Goal: Transaction & Acquisition: Obtain resource

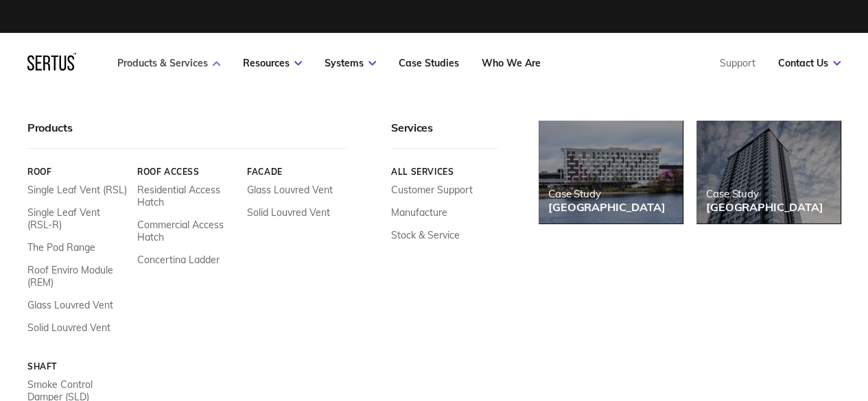
click at [197, 64] on link "Products & Services" at bounding box center [168, 63] width 103 height 12
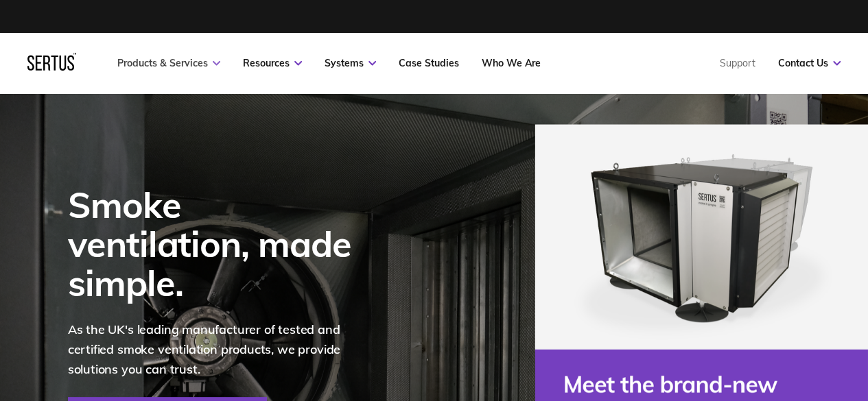
click at [197, 64] on link "Products & Services" at bounding box center [168, 63] width 103 height 12
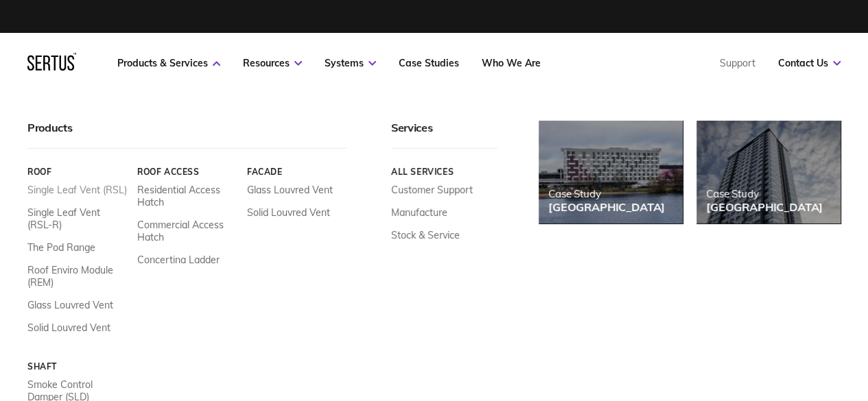
click at [90, 187] on link "Single Leaf Vent (RSL)" at bounding box center [76, 190] width 99 height 12
click at [75, 209] on link "Single Leaf Vent (RSL-R)" at bounding box center [76, 218] width 99 height 25
click at [121, 68] on link "Products & Services" at bounding box center [168, 63] width 103 height 12
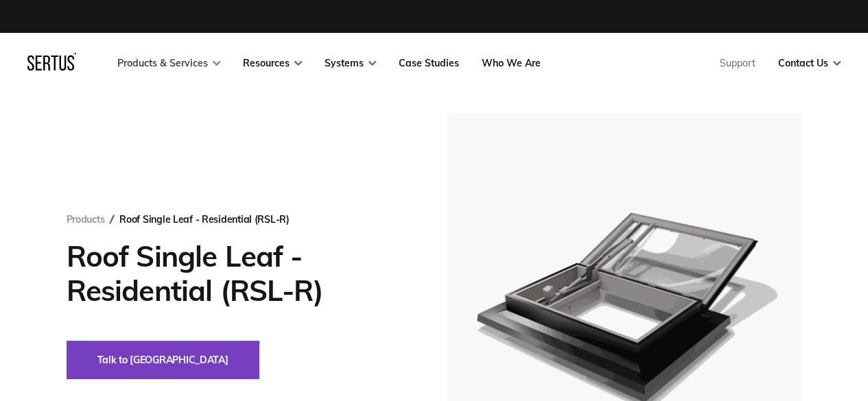
click at [121, 68] on link "Products & Services" at bounding box center [168, 63] width 103 height 12
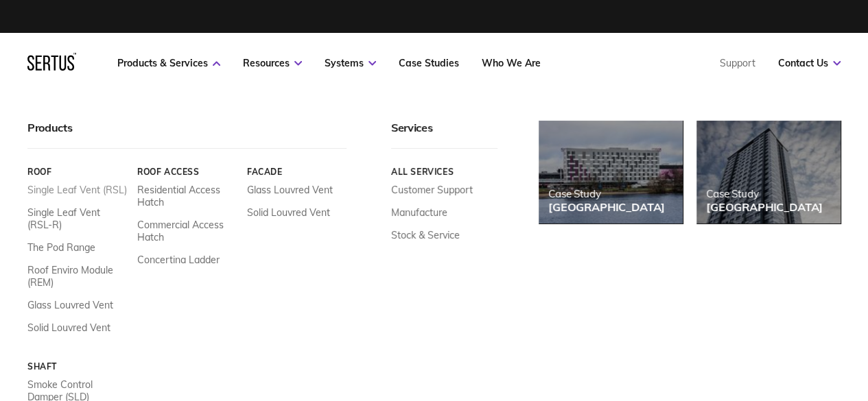
click at [100, 185] on link "Single Leaf Vent (RSL)" at bounding box center [76, 190] width 99 height 12
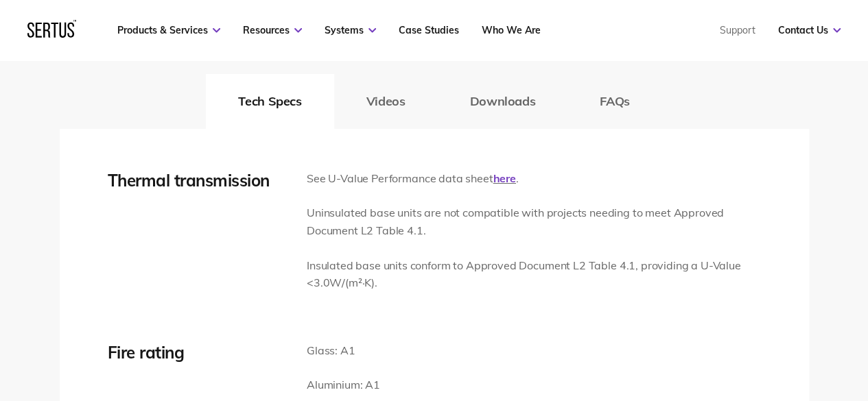
scroll to position [2058, 0]
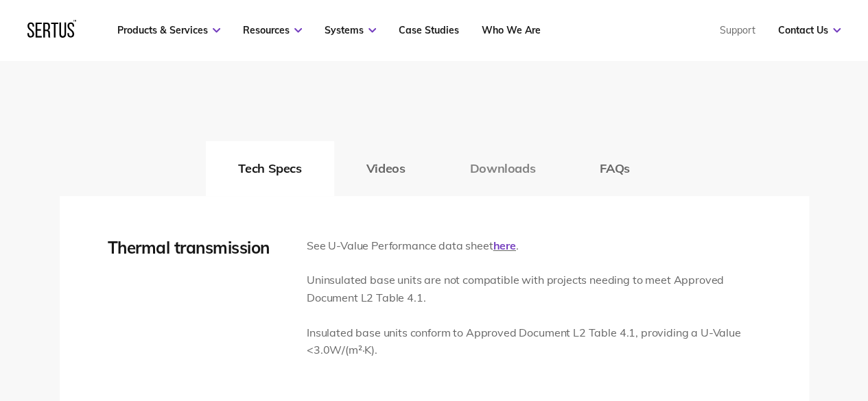
click at [478, 164] on button "Downloads" at bounding box center [502, 168] width 130 height 55
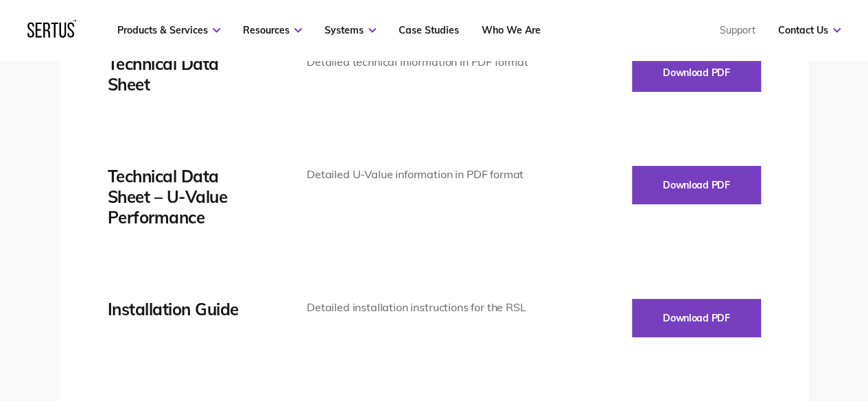
scroll to position [2264, 0]
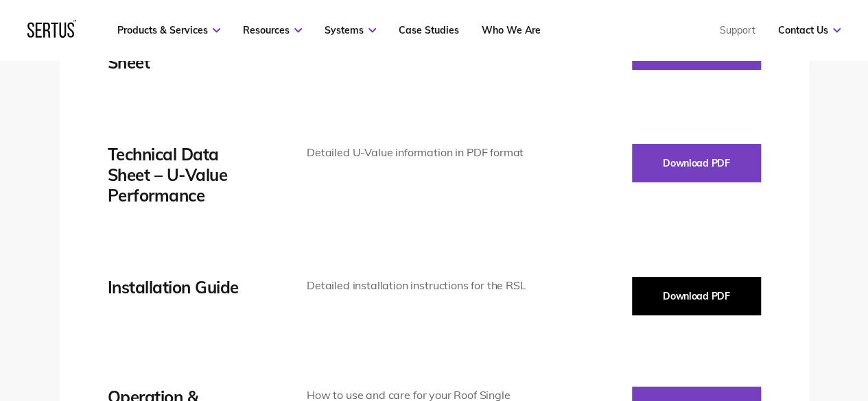
click at [685, 286] on button "Download PDF" at bounding box center [696, 296] width 129 height 38
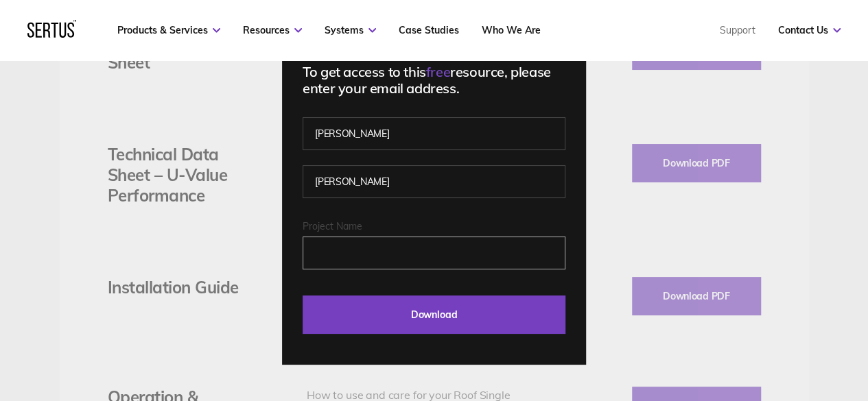
click at [414, 261] on input "Project Name" at bounding box center [433, 253] width 263 height 33
type input "[PERSON_NAME]"
click at [302, 296] on input "Download" at bounding box center [433, 315] width 263 height 38
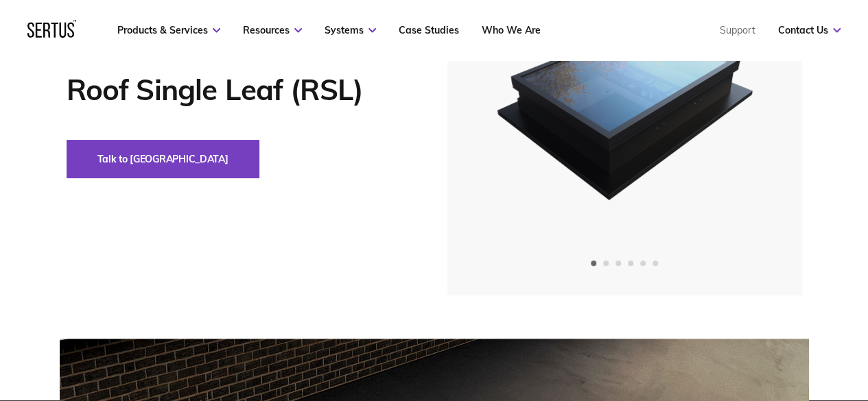
scroll to position [206, 0]
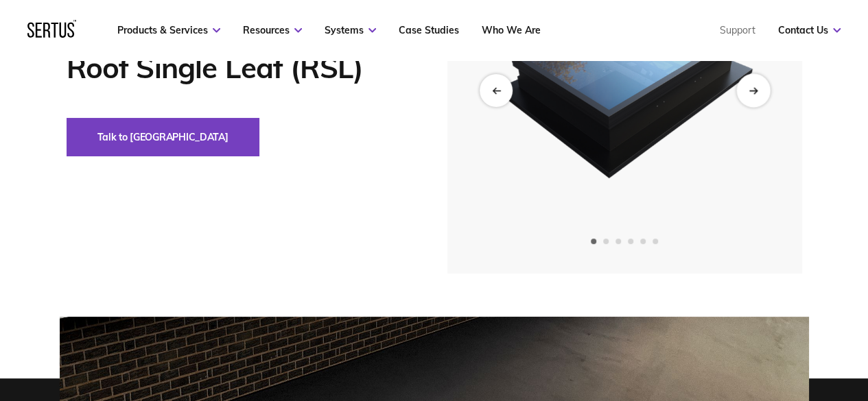
click at [750, 91] on icon "Next slide" at bounding box center [752, 91] width 8 height 0
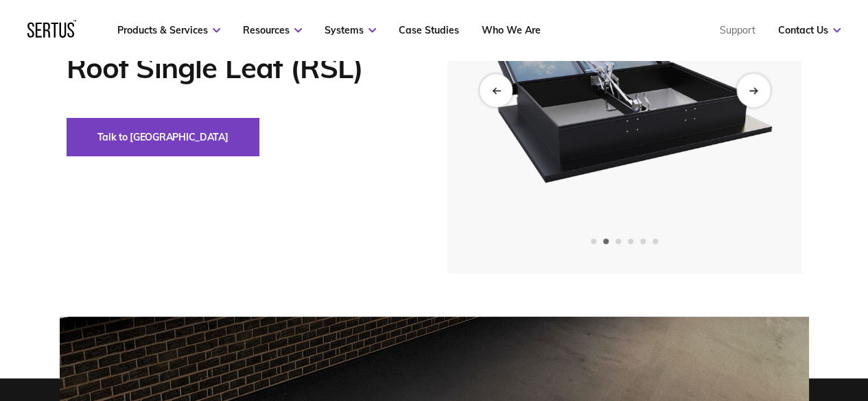
click at [750, 91] on icon "Next slide" at bounding box center [752, 91] width 8 height 0
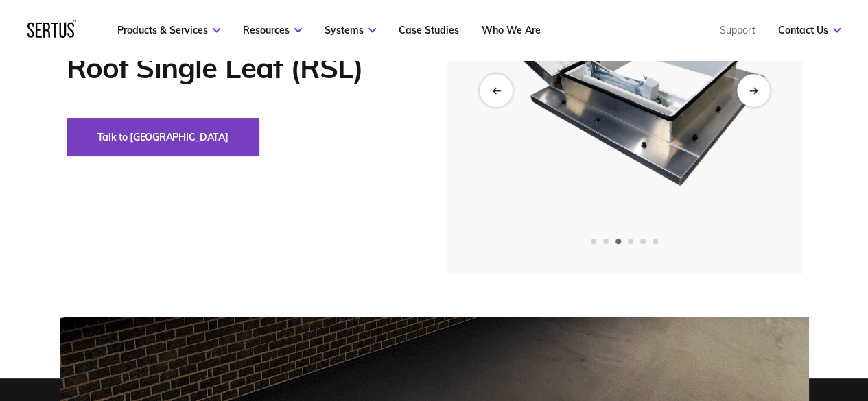
scroll to position [137, 0]
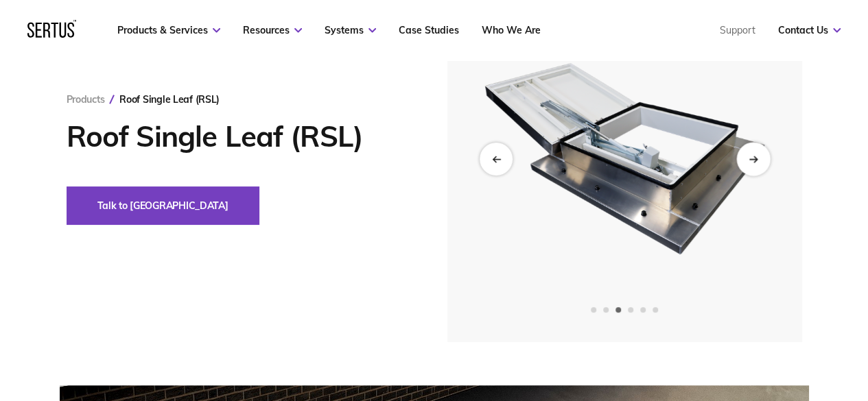
click at [755, 159] on icon "Next slide" at bounding box center [752, 159] width 8 height 0
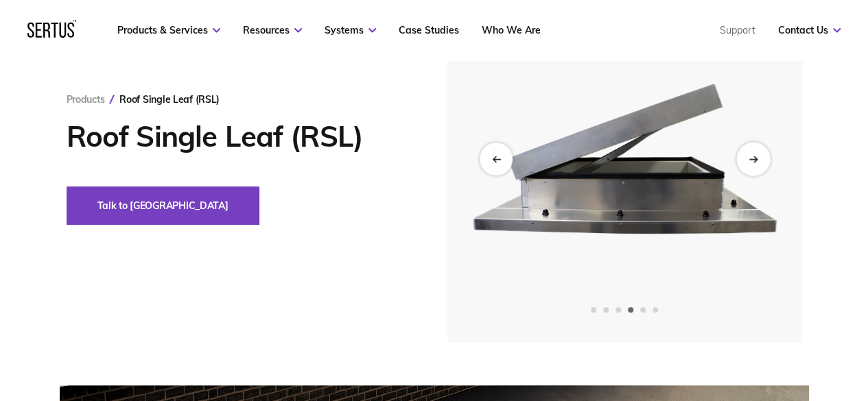
click at [755, 159] on icon "Next slide" at bounding box center [752, 159] width 8 height 0
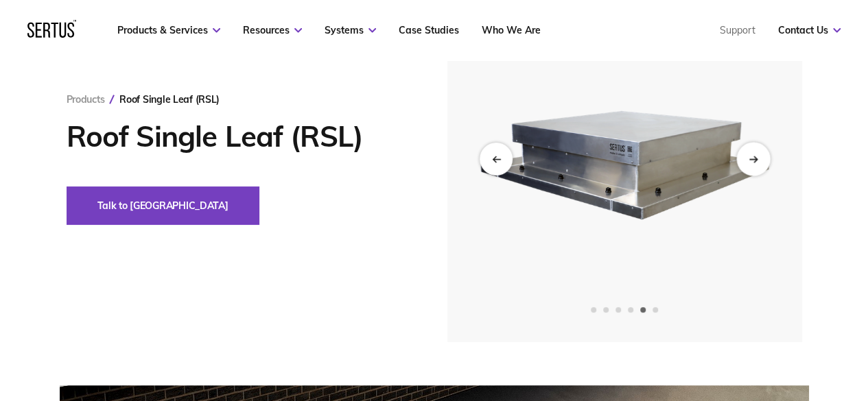
click at [755, 159] on icon "Next slide" at bounding box center [752, 159] width 8 height 0
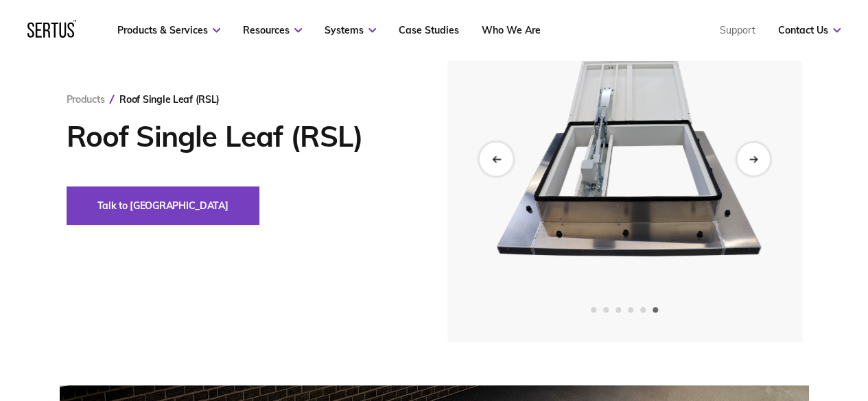
click at [489, 159] on div "Previous slide" at bounding box center [496, 159] width 34 height 34
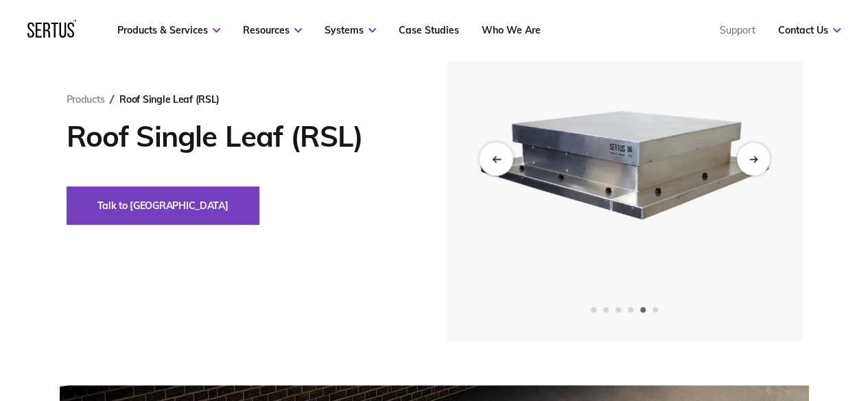
click at [489, 159] on div "Previous slide" at bounding box center [496, 159] width 34 height 34
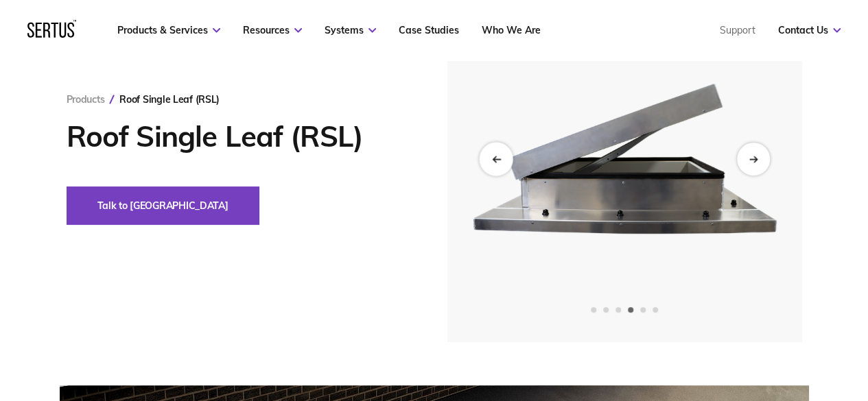
click at [489, 159] on div "Previous slide" at bounding box center [496, 159] width 34 height 34
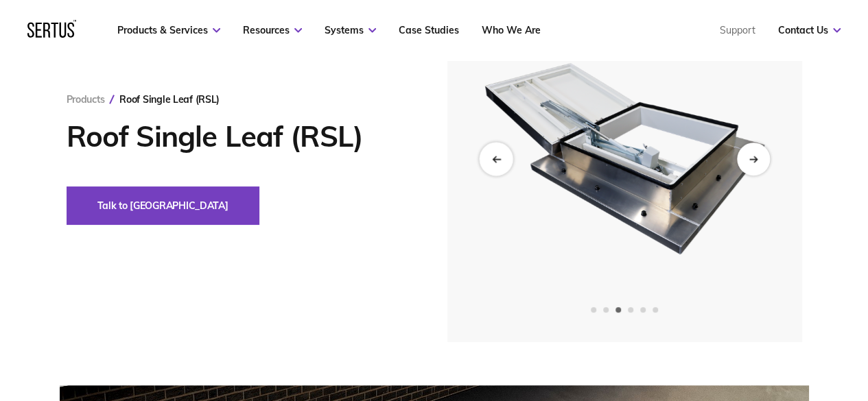
click at [489, 159] on div "Previous slide" at bounding box center [496, 159] width 34 height 34
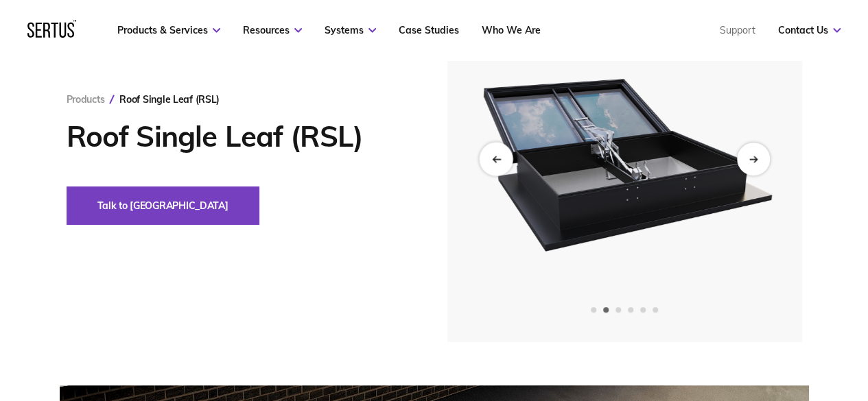
click at [489, 159] on div "Previous slide" at bounding box center [496, 159] width 34 height 34
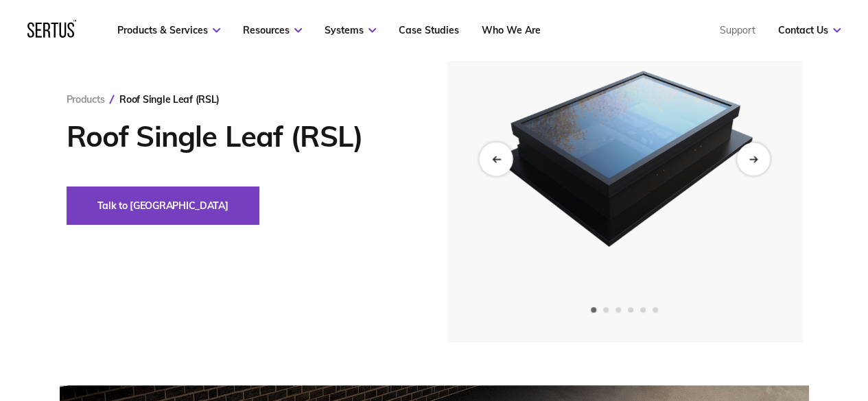
click at [489, 159] on div "Previous slide" at bounding box center [496, 159] width 34 height 34
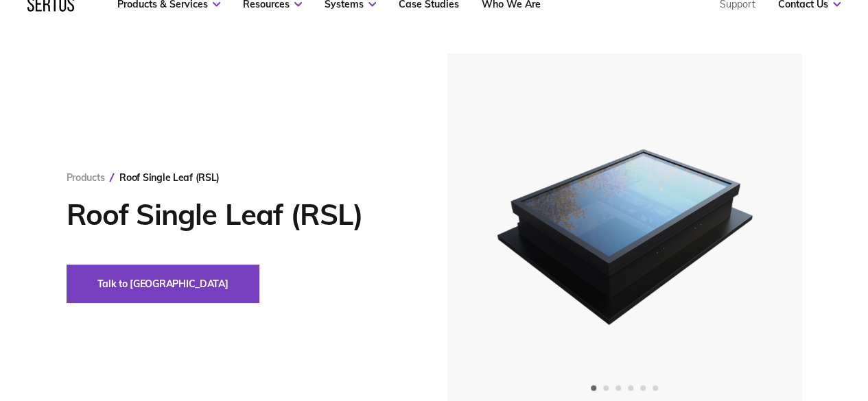
scroll to position [0, 0]
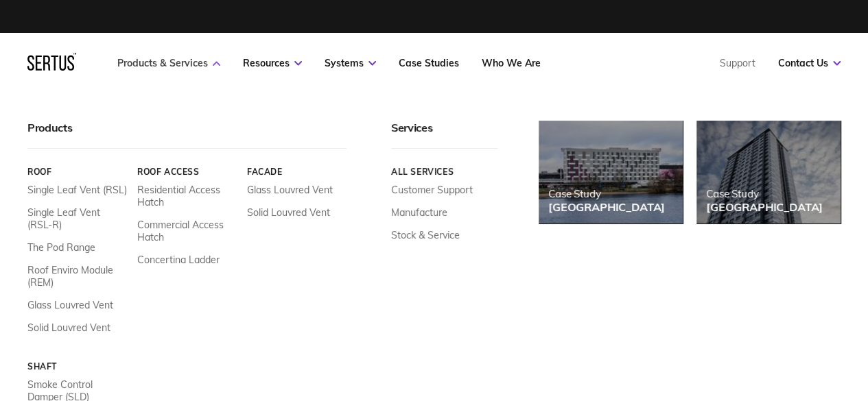
click at [211, 68] on link "Products & Services" at bounding box center [168, 63] width 103 height 12
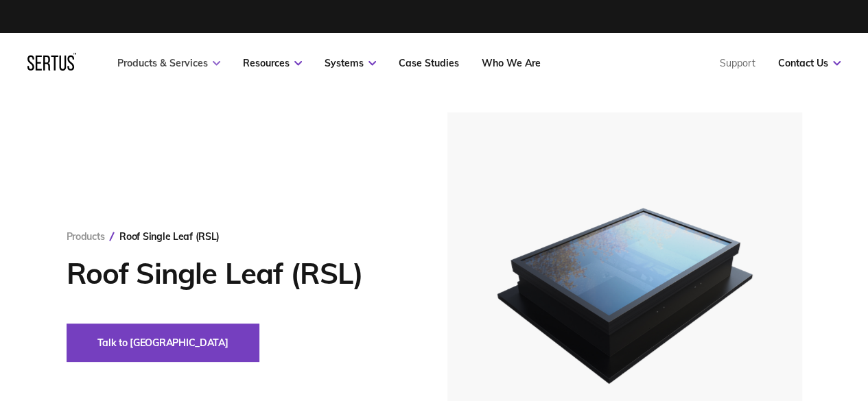
click at [211, 68] on link "Products & Services" at bounding box center [168, 63] width 103 height 12
